Goal: Use online tool/utility

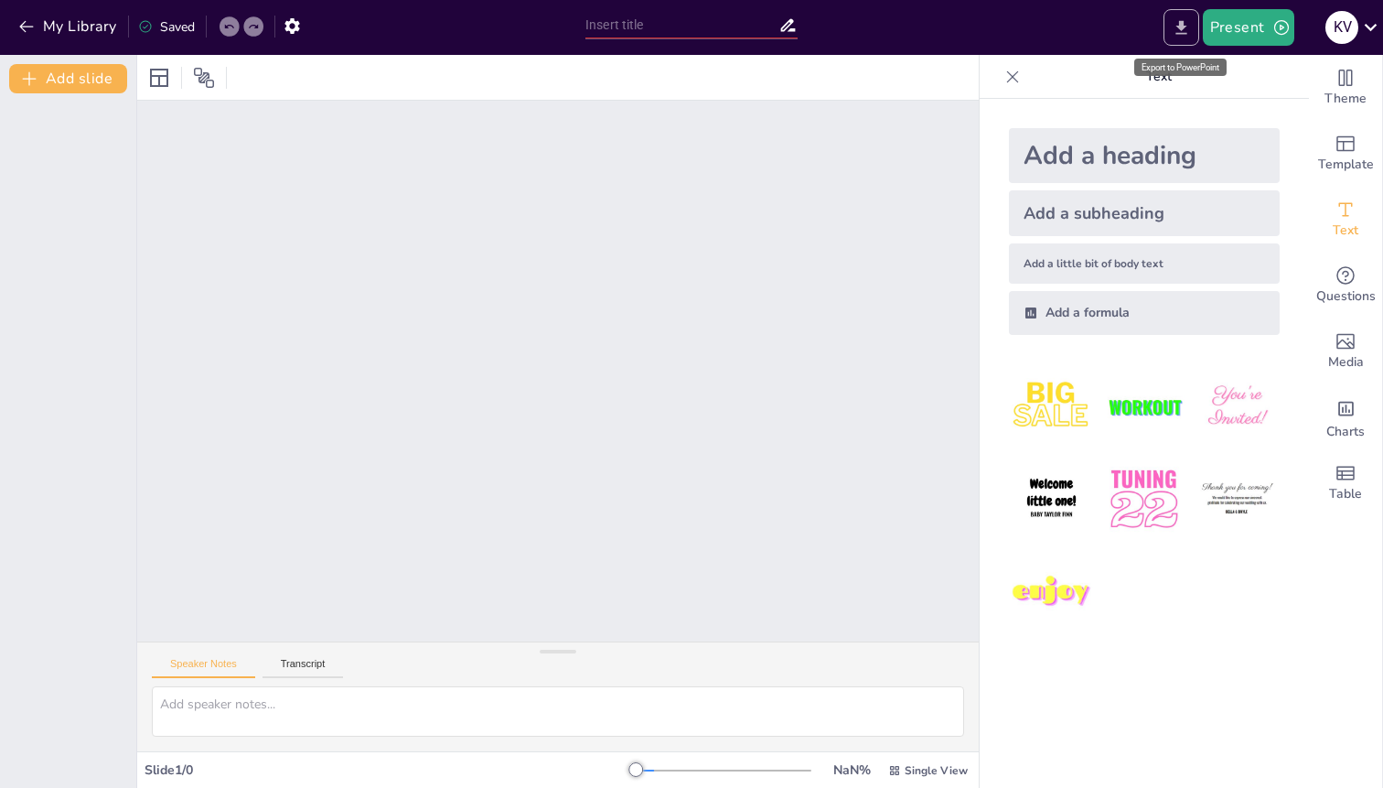
click at [1187, 27] on icon "Export to PowerPoint" at bounding box center [1181, 27] width 19 height 19
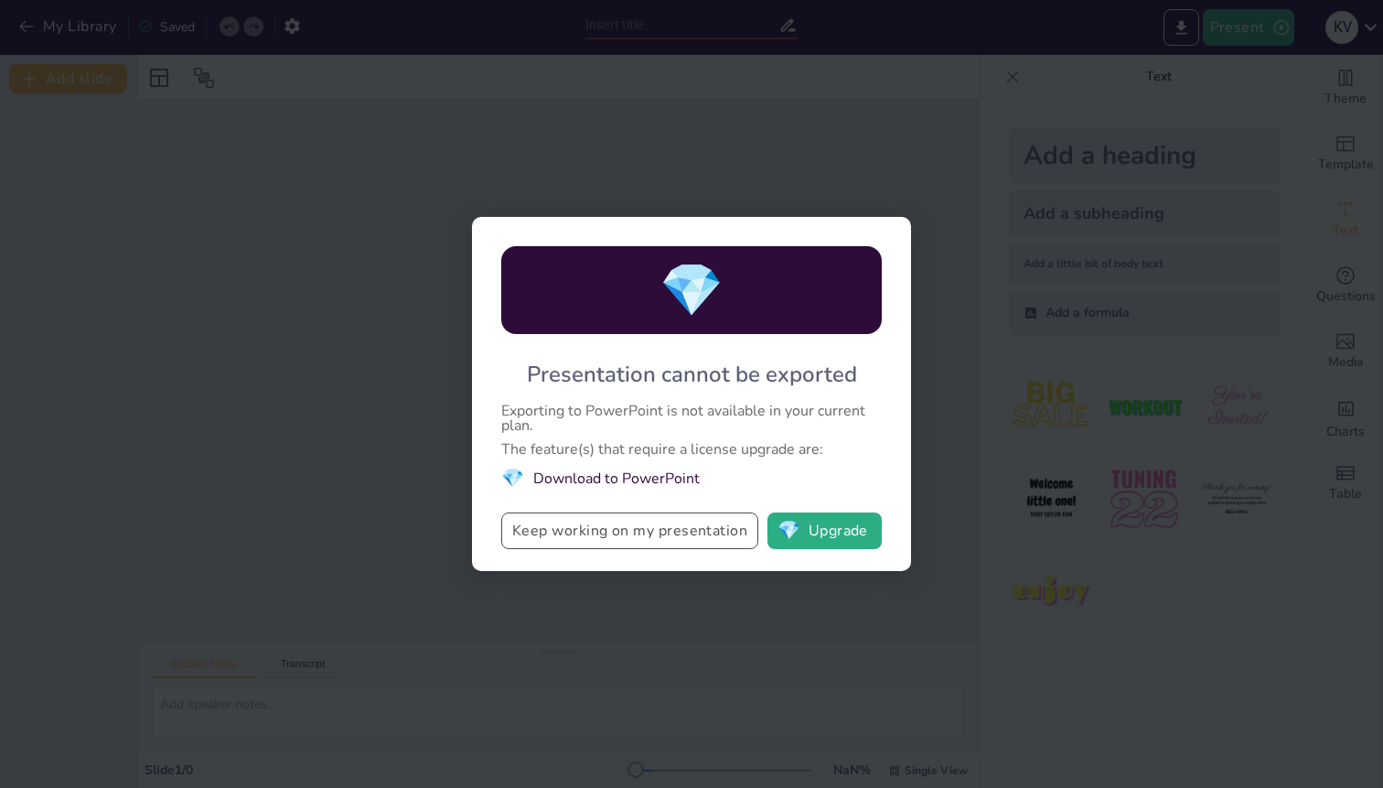
click at [727, 538] on button "Keep working on my presentation" at bounding box center [629, 530] width 257 height 37
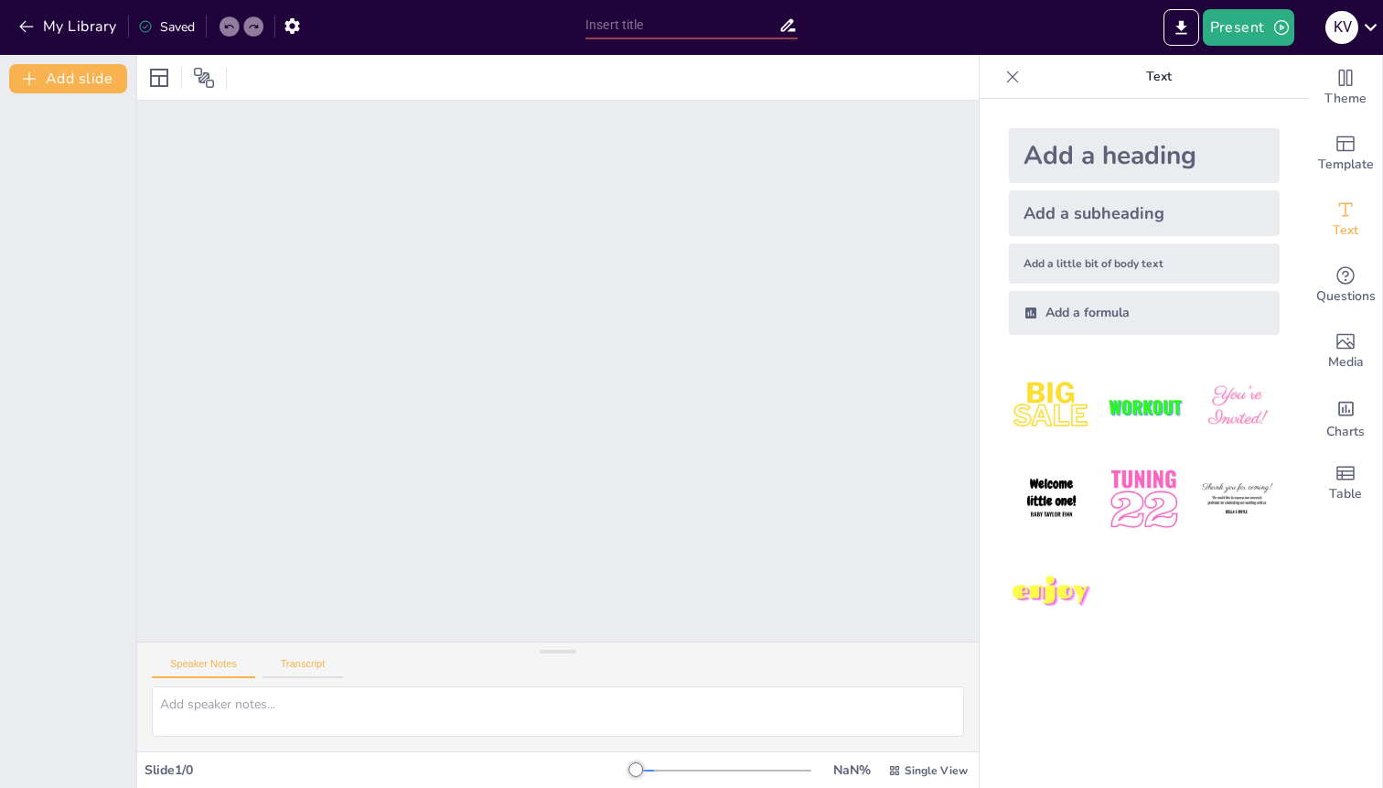
click at [289, 669] on button "Transcript" at bounding box center [303, 668] width 81 height 20
click at [1260, 32] on button "Present" at bounding box center [1248, 27] width 91 height 37
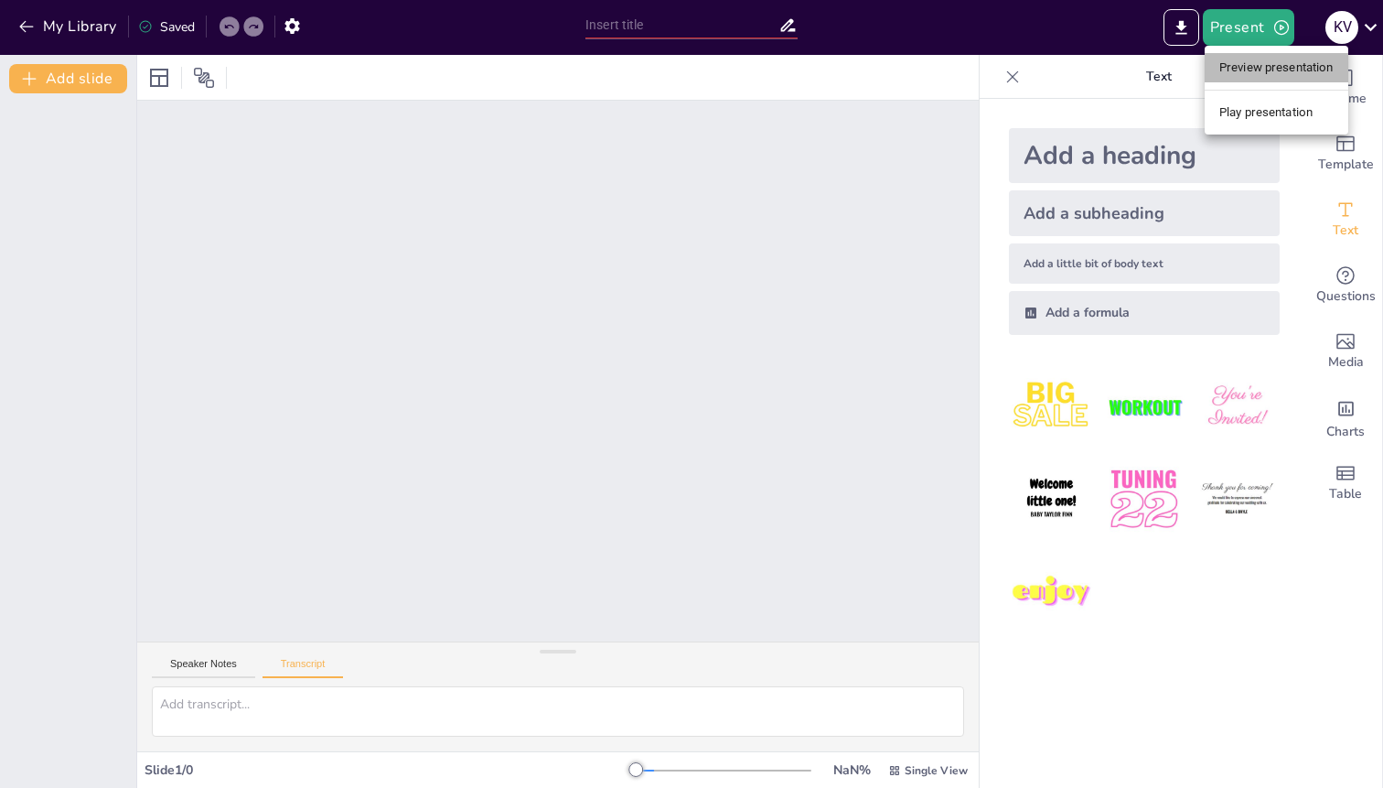
click at [1270, 67] on li "Preview presentation" at bounding box center [1277, 67] width 144 height 29
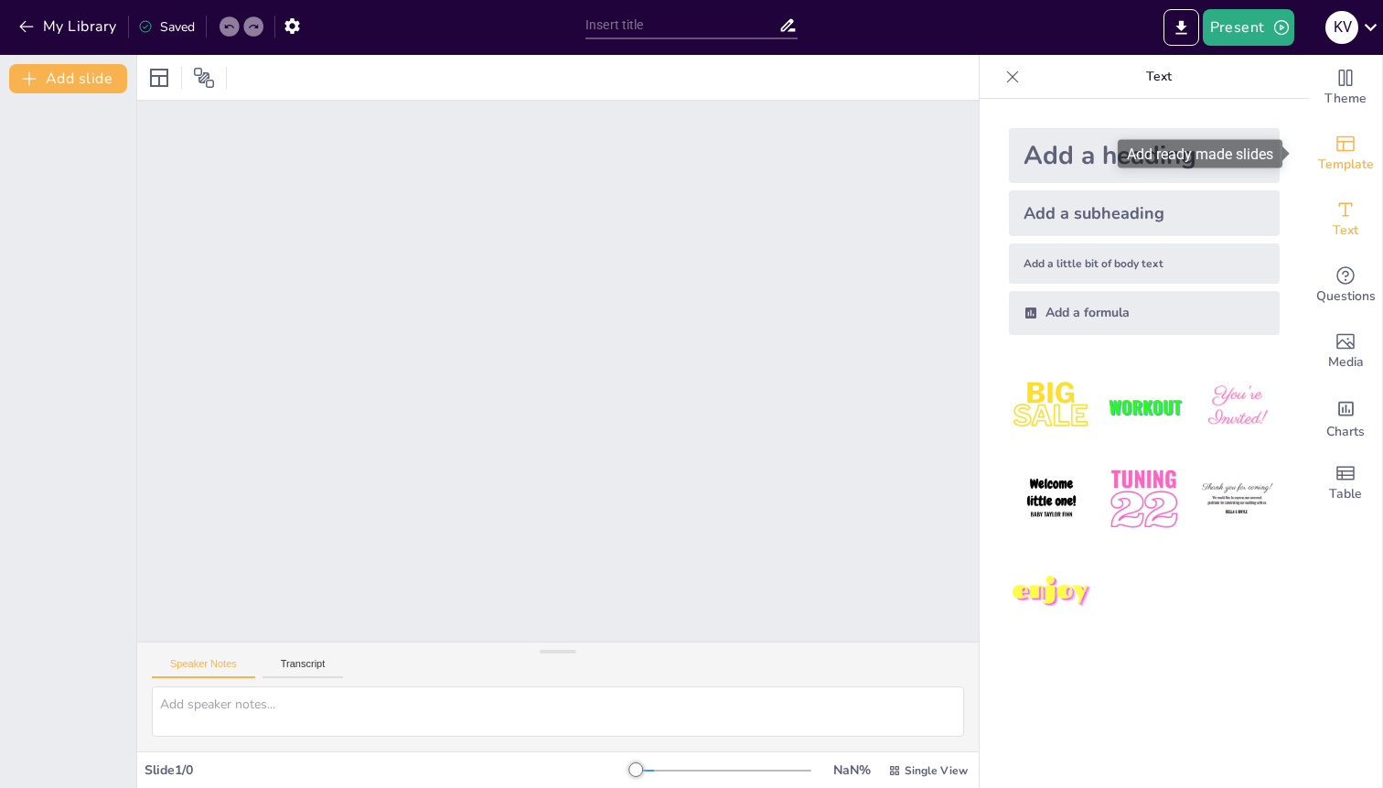
click at [1346, 156] on span "Template" at bounding box center [1346, 165] width 56 height 20
